Goal: Task Accomplishment & Management: Complete application form

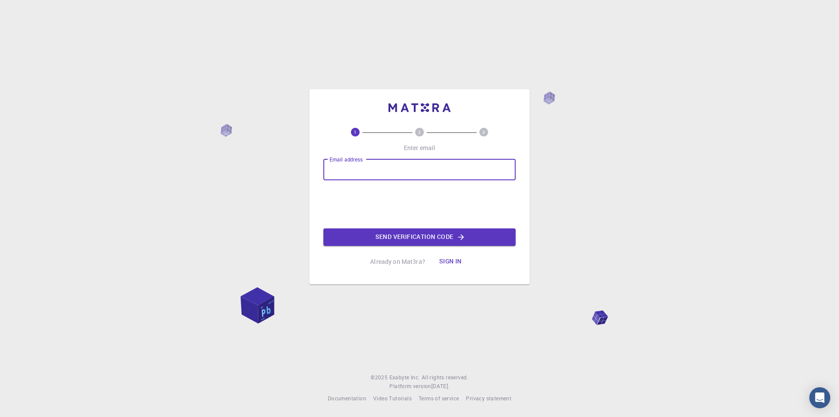
click at [367, 167] on input "Email address" at bounding box center [419, 169] width 192 height 21
type input "[EMAIL_ADDRESS][DOMAIN_NAME]"
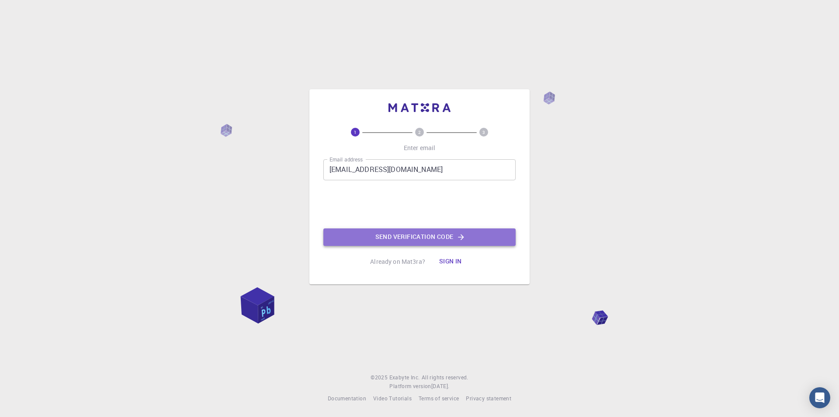
click at [409, 237] on button "Send verification code" at bounding box center [419, 236] width 192 height 17
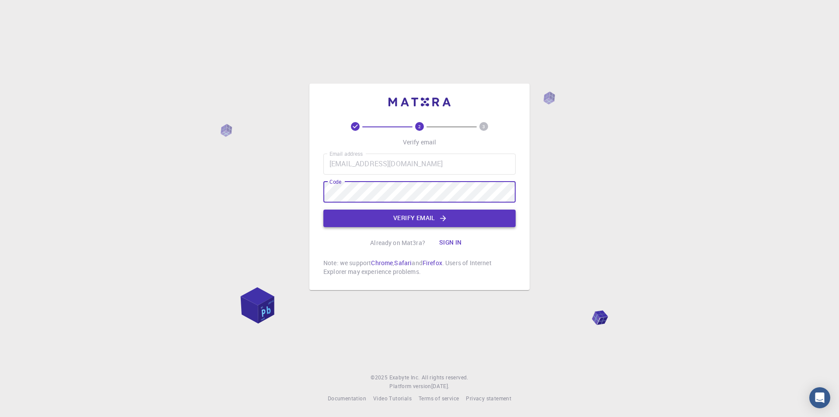
click at [432, 221] on button "Verify email" at bounding box center [419, 217] width 192 height 17
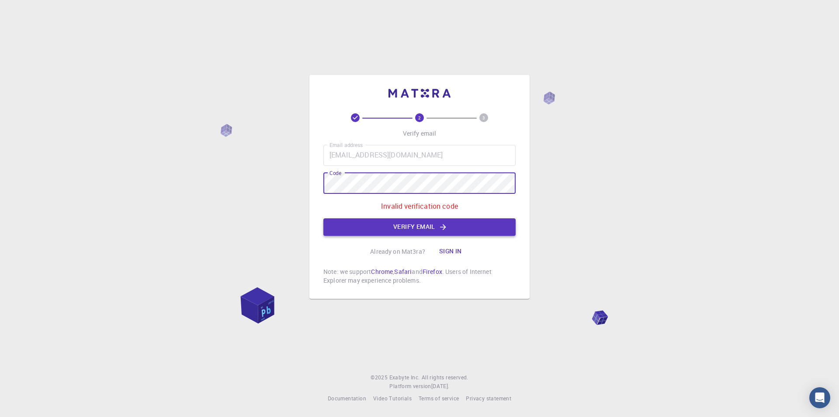
click at [412, 223] on button "Verify email" at bounding box center [419, 226] width 192 height 17
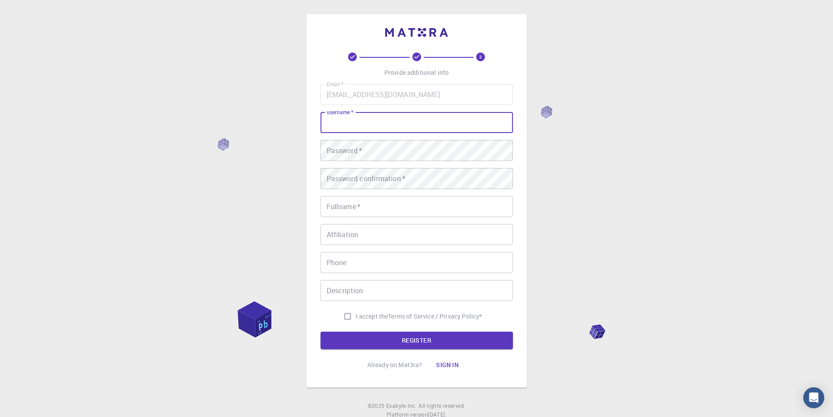
click at [360, 120] on input "username   *" at bounding box center [416, 122] width 192 height 21
drag, startPoint x: 634, startPoint y: 223, endPoint x: 517, endPoint y: 225, distance: 117.2
click at [618, 225] on div "3 Provide additional info Email   * [EMAIL_ADDRESS][DOMAIN_NAME] Email   * user…" at bounding box center [416, 222] width 833 height 445
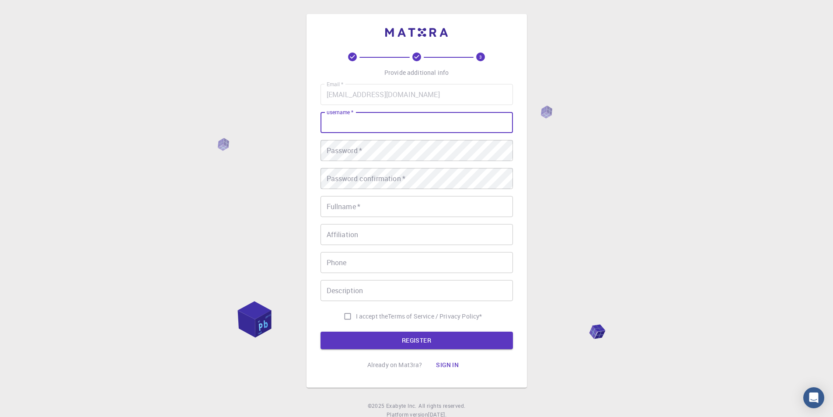
click at [366, 122] on input "username   *" at bounding box center [416, 122] width 192 height 21
paste input "ChantholSuy"
type input "ChantholSuy"
drag, startPoint x: 235, startPoint y: 198, endPoint x: 341, endPoint y: 215, distance: 107.1
click at [236, 198] on div "3 Provide additional info Email   * [EMAIL_ADDRESS][DOMAIN_NAME] Email   * user…" at bounding box center [416, 222] width 833 height 445
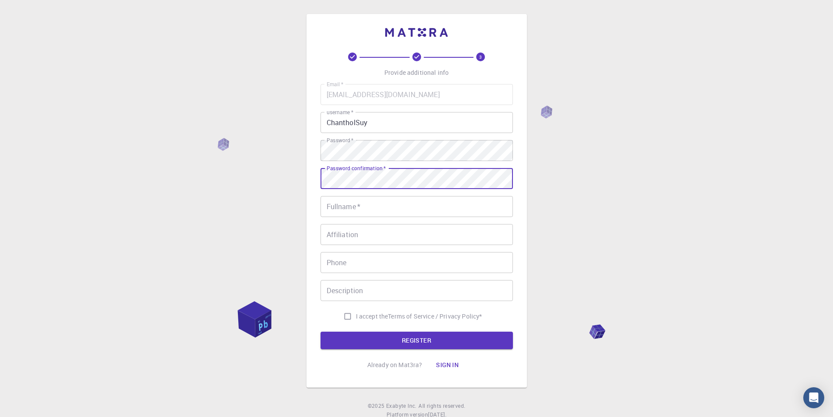
click at [357, 204] on div "Fullname   * Fullname   *" at bounding box center [416, 206] width 192 height 21
click at [285, 213] on div "3 Provide additional info Email   * [EMAIL_ADDRESS][DOMAIN_NAME] Email   * user…" at bounding box center [416, 222] width 833 height 445
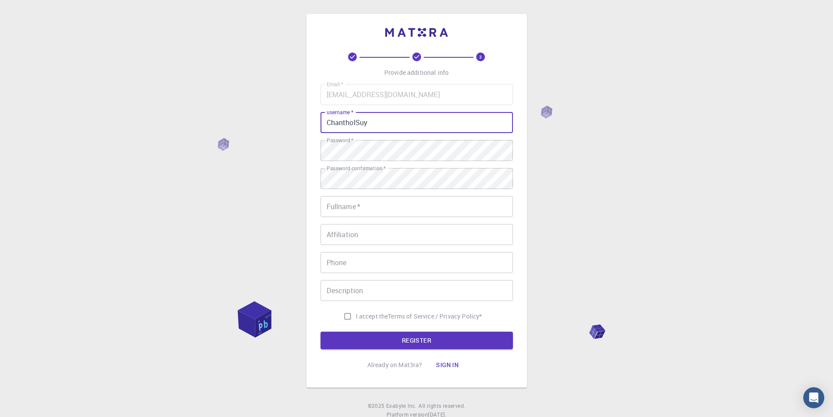
click at [338, 122] on input "ChantholSuy" at bounding box center [416, 122] width 192 height 21
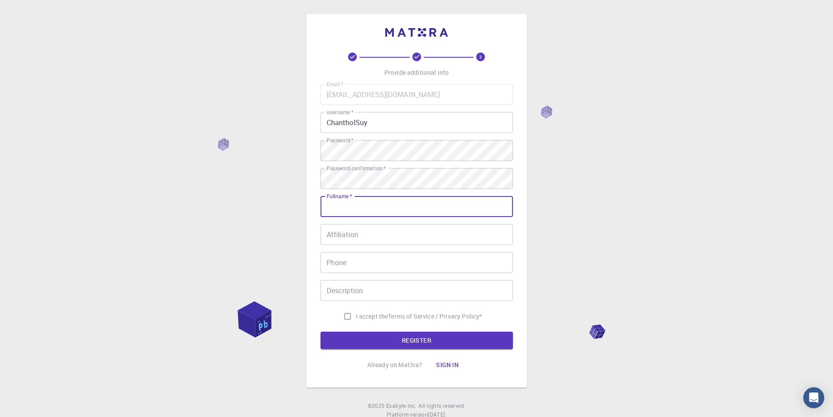
click at [364, 207] on input "Fullname   *" at bounding box center [416, 206] width 192 height 21
paste input "ChantholSuy"
type input "ChantholSuy"
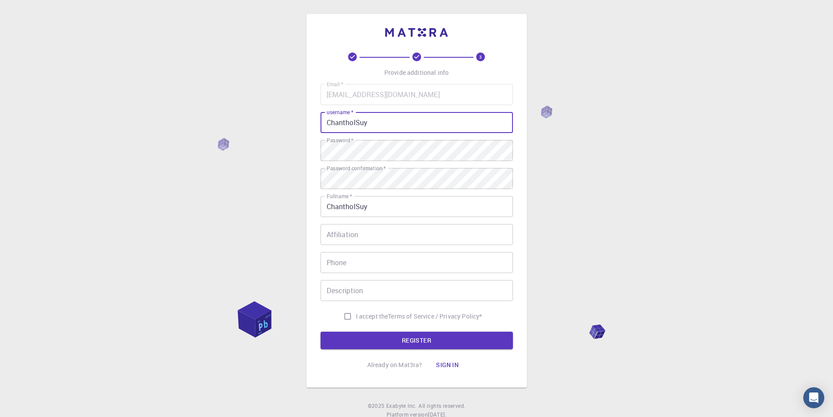
click at [372, 125] on input "ChantholSuy" at bounding box center [416, 122] width 192 height 21
type input "Chanthol"
click at [373, 240] on input "Affiliation" at bounding box center [416, 234] width 192 height 21
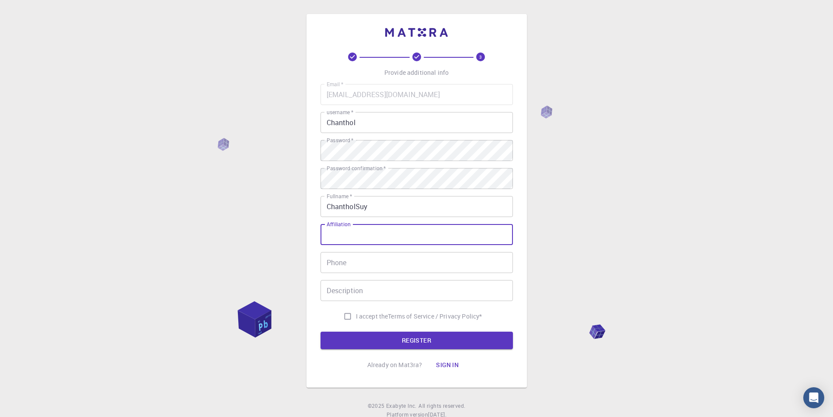
click at [373, 240] on input "Affiliation" at bounding box center [416, 234] width 192 height 21
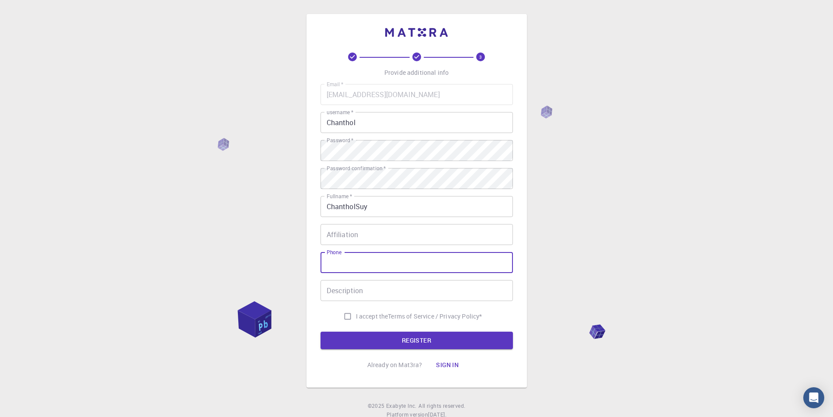
click at [368, 265] on input "Phone" at bounding box center [416, 262] width 192 height 21
click at [226, 184] on div "3 Provide additional info Email   * [EMAIL_ADDRESS][DOMAIN_NAME] Email   * user…" at bounding box center [416, 222] width 833 height 445
click at [357, 268] on input "Phone" at bounding box center [416, 262] width 192 height 21
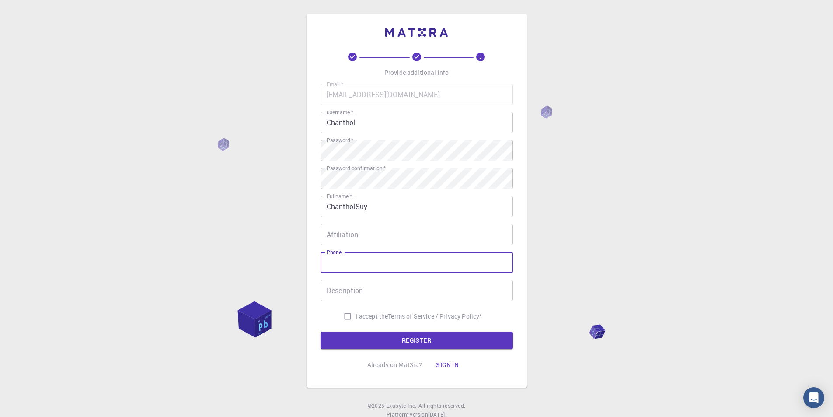
paste input "[PHONE_NUMBER]"
type input "[PHONE_NUMBER]"
click at [348, 317] on input "I accept the Terms of Service / Privacy Policy *" at bounding box center [347, 316] width 17 height 17
checkbox input "true"
click at [362, 292] on input "Description" at bounding box center [416, 290] width 192 height 21
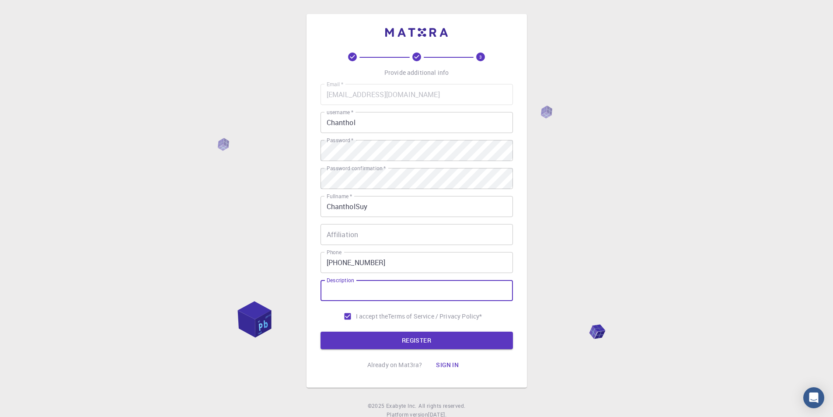
click at [362, 292] on input "Description" at bounding box center [416, 290] width 192 height 21
click at [424, 341] on button "REGISTER" at bounding box center [416, 339] width 192 height 17
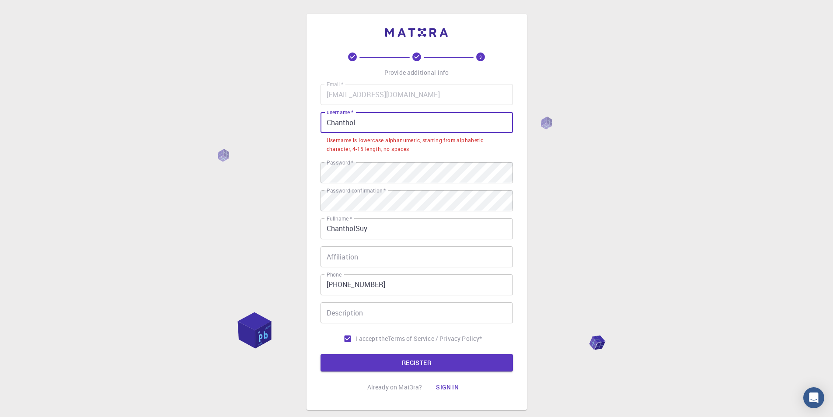
click at [332, 122] on input "Chanthol" at bounding box center [416, 122] width 192 height 21
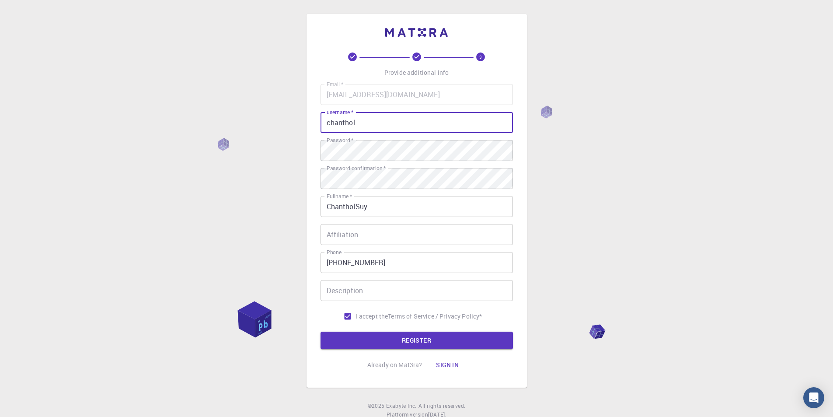
click at [372, 122] on input "chanthol" at bounding box center [416, 122] width 192 height 21
type input "chanthol1000"
click at [411, 340] on button "REGISTER" at bounding box center [416, 339] width 192 height 17
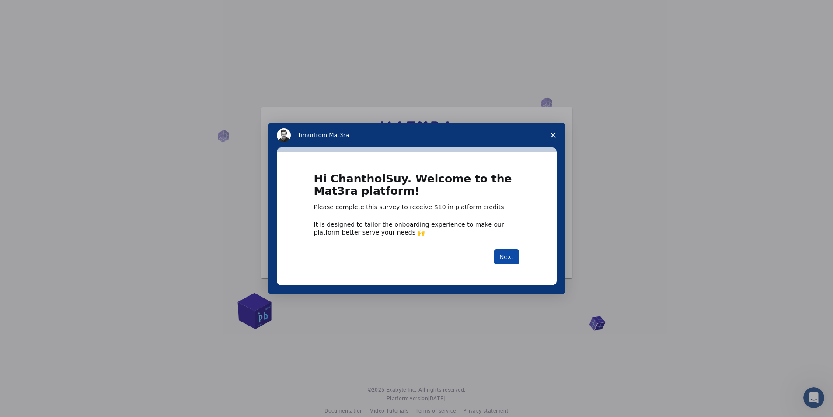
click at [514, 260] on button "Next" at bounding box center [506, 256] width 26 height 15
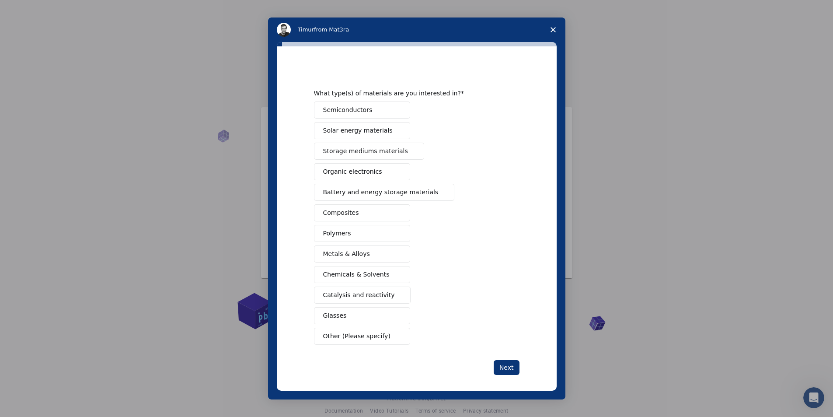
click at [367, 110] on button "Semiconductors" at bounding box center [362, 109] width 96 height 17
click at [372, 109] on button "Semiconductors" at bounding box center [362, 109] width 96 height 17
click at [371, 117] on button "Semiconductors" at bounding box center [362, 109] width 96 height 17
click at [376, 343] on button "Other (Please specify)" at bounding box center [362, 335] width 96 height 17
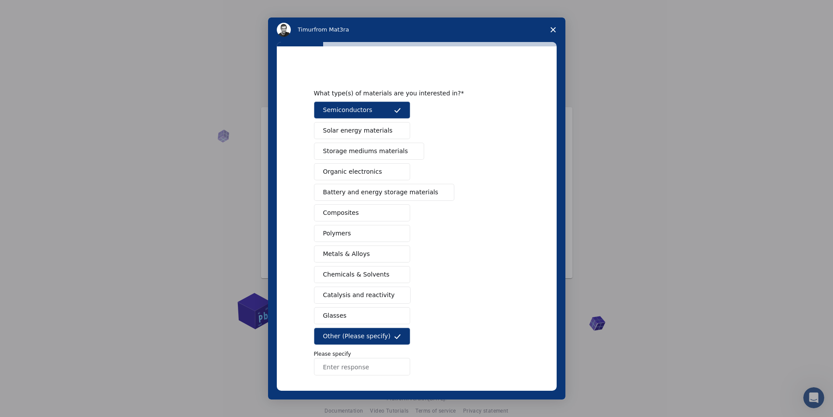
click at [367, 368] on input "Enter response" at bounding box center [362, 366] width 96 height 17
click at [395, 109] on icon "Intercom messenger" at bounding box center [397, 110] width 7 height 7
click at [347, 369] on input "Enter response" at bounding box center [362, 366] width 96 height 17
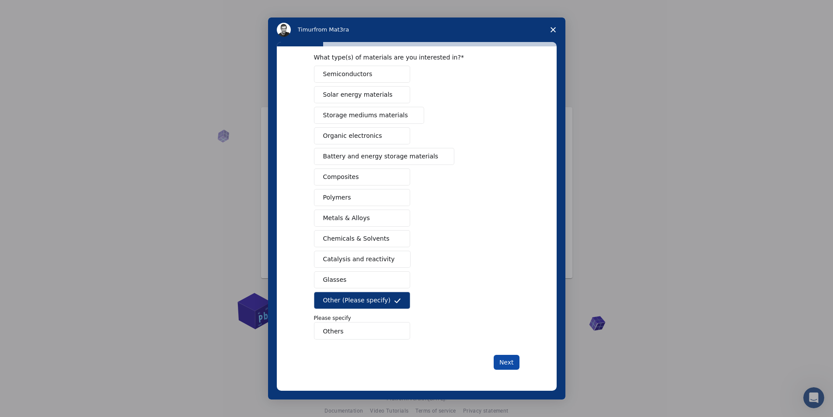
type input "Others"
click at [509, 364] on button "Next" at bounding box center [506, 361] width 26 height 15
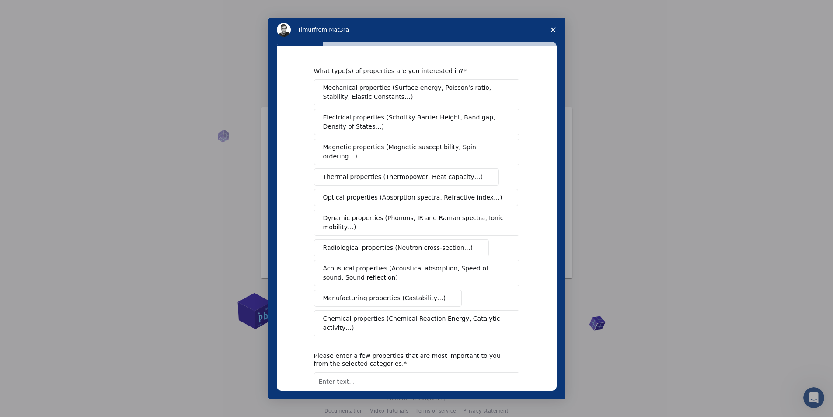
scroll to position [0, 0]
click at [555, 29] on icon "Close survey" at bounding box center [552, 29] width 5 height 5
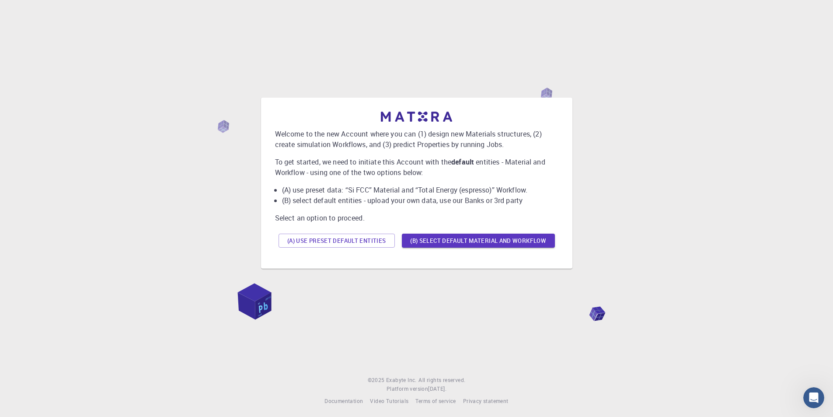
scroll to position [12, 0]
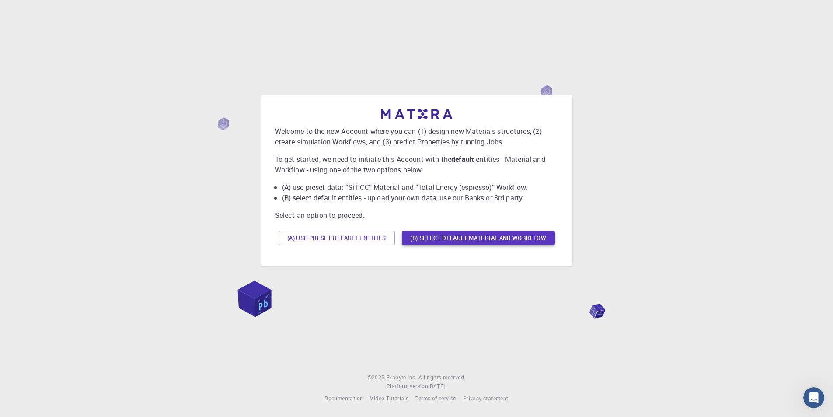
click at [465, 239] on button "(B) Select default material and workflow" at bounding box center [478, 238] width 153 height 14
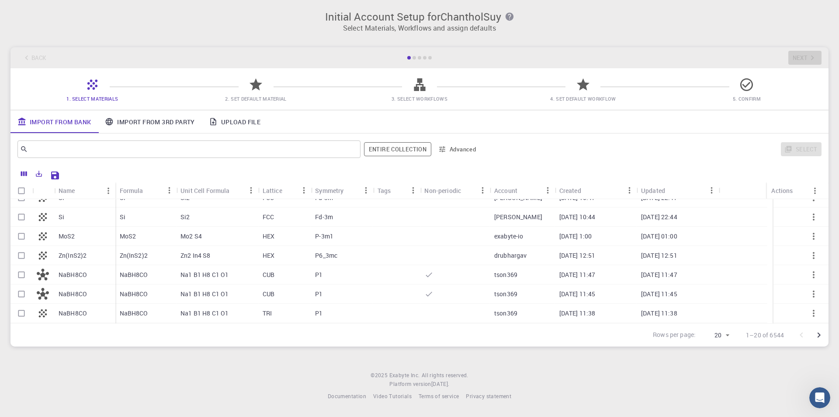
scroll to position [44, 0]
